Goal: Information Seeking & Learning: Learn about a topic

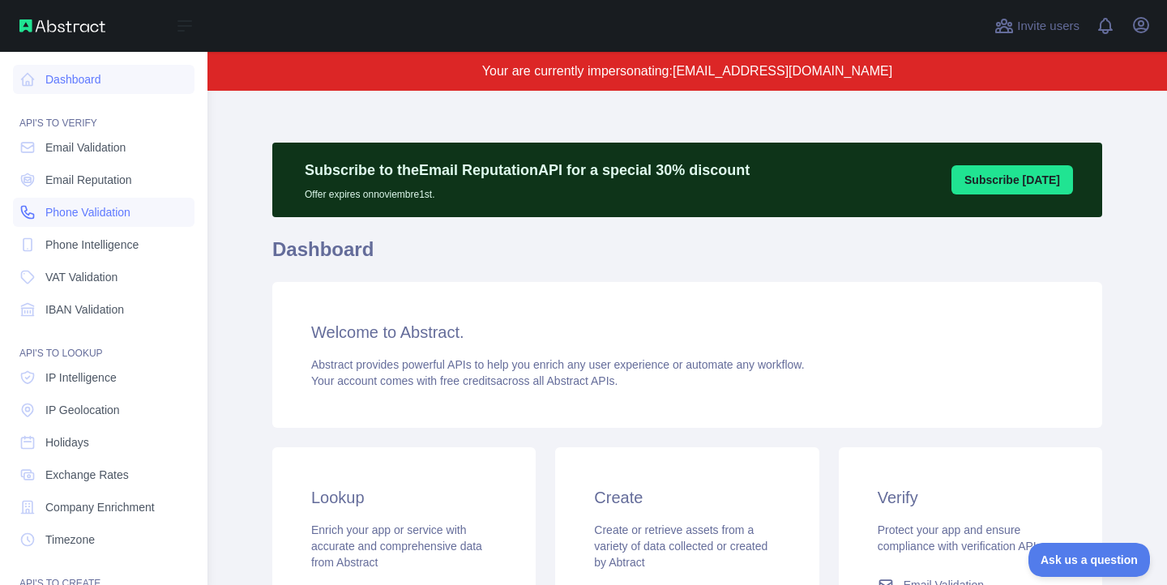
click at [113, 212] on span "Phone Validation" at bounding box center [87, 212] width 85 height 16
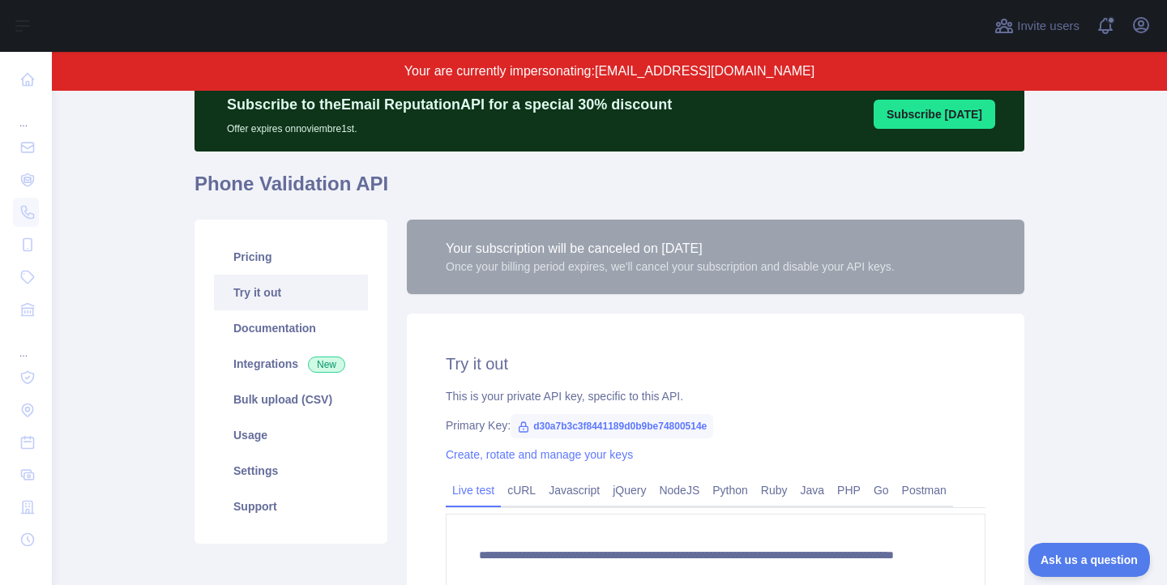
scroll to position [59, 0]
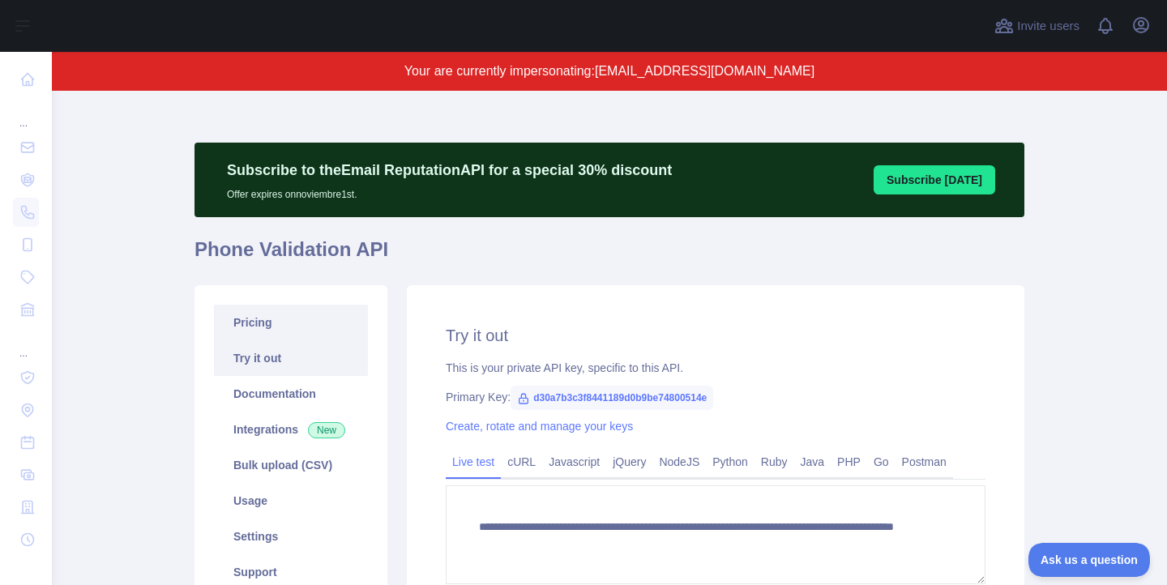
click at [264, 325] on link "Pricing" at bounding box center [291, 323] width 154 height 36
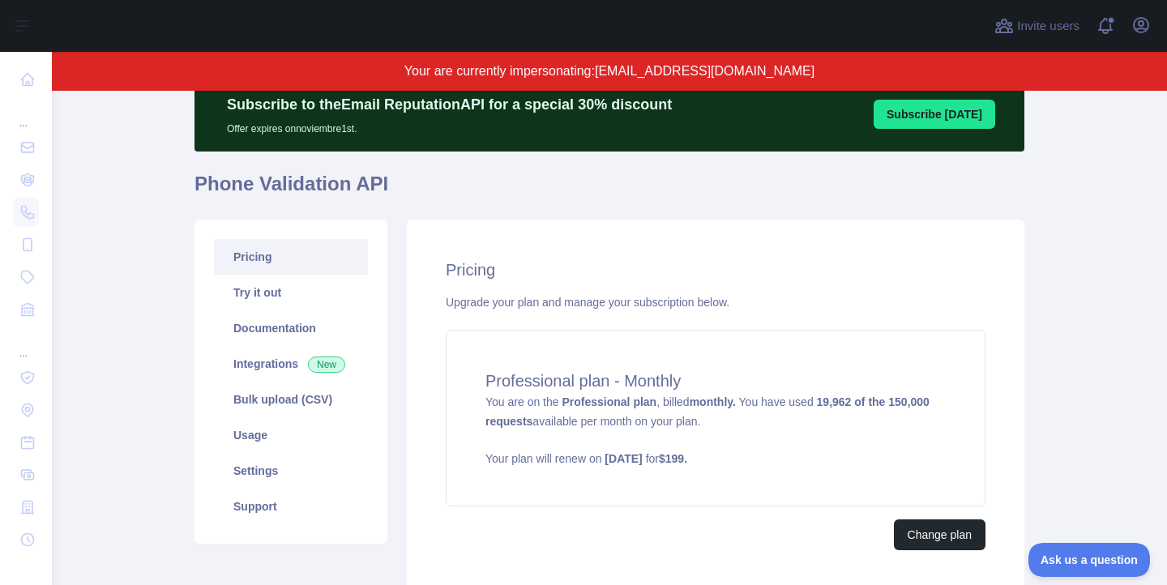
scroll to position [71, 0]
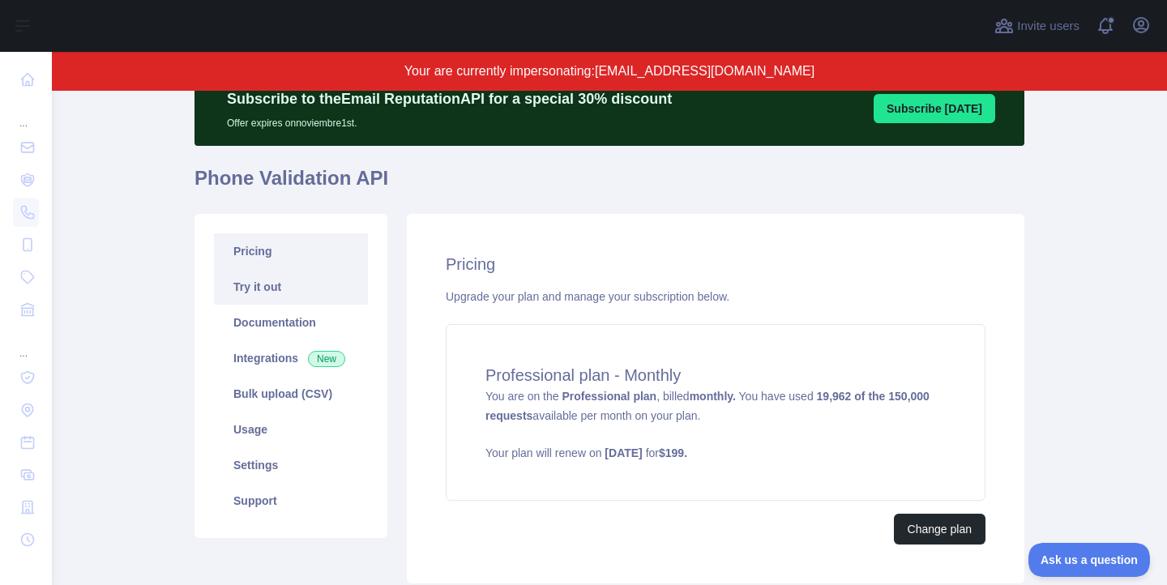
click at [279, 288] on link "Try it out" at bounding box center [291, 287] width 154 height 36
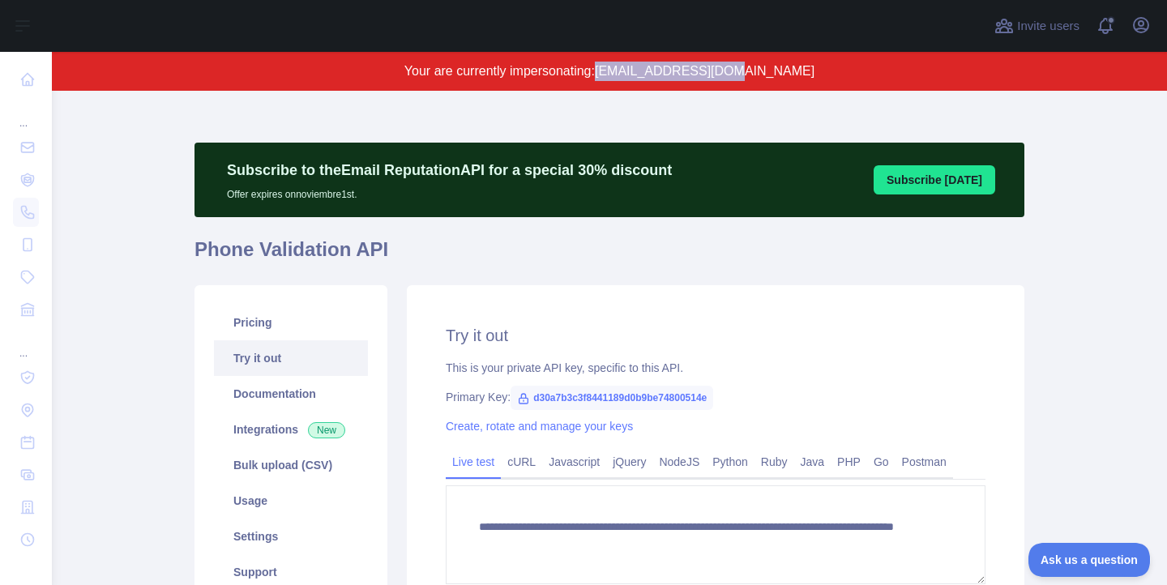
drag, startPoint x: 647, startPoint y: 72, endPoint x: 771, endPoint y: 79, distance: 124.1
click at [771, 78] on span "[EMAIL_ADDRESS][DOMAIN_NAME]" at bounding box center [705, 71] width 220 height 14
click at [772, 78] on span "[EMAIL_ADDRESS][DOMAIN_NAME]" at bounding box center [705, 71] width 220 height 14
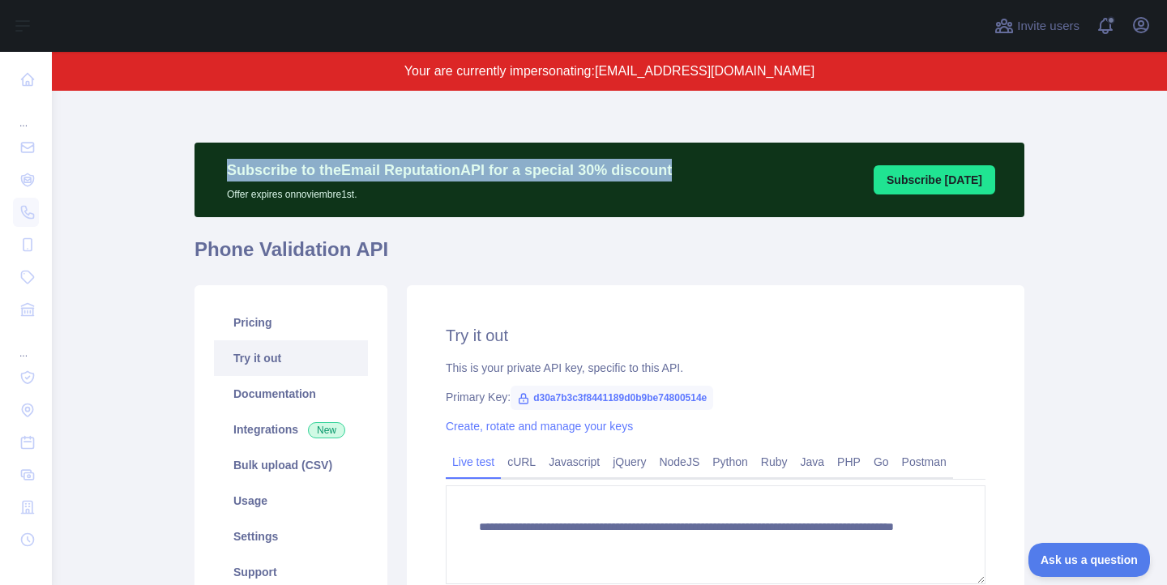
drag, startPoint x: 227, startPoint y: 173, endPoint x: 672, endPoint y: 173, distance: 444.8
click at [672, 173] on div "Subscribe to the Email Reputation API for a special 30 % discount Offer expires…" at bounding box center [449, 180] width 477 height 42
click at [350, 177] on p "Subscribe to the Email Reputation API for a special 30 % discount" at bounding box center [449, 170] width 445 height 23
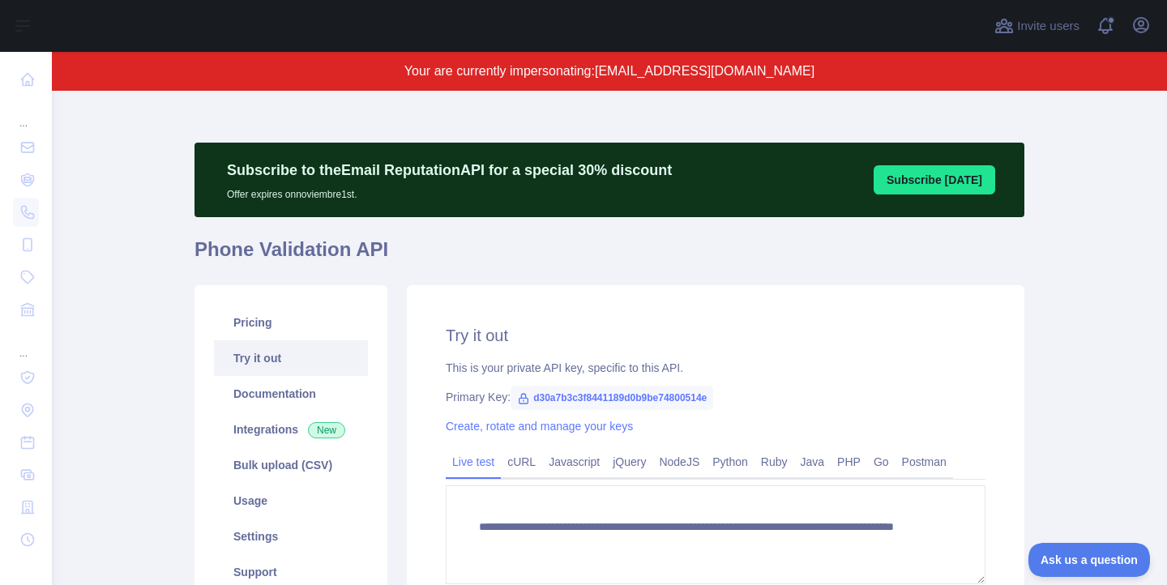
click at [651, 111] on div "**********" at bounding box center [609, 441] width 830 height 700
